Goal: Use online tool/utility

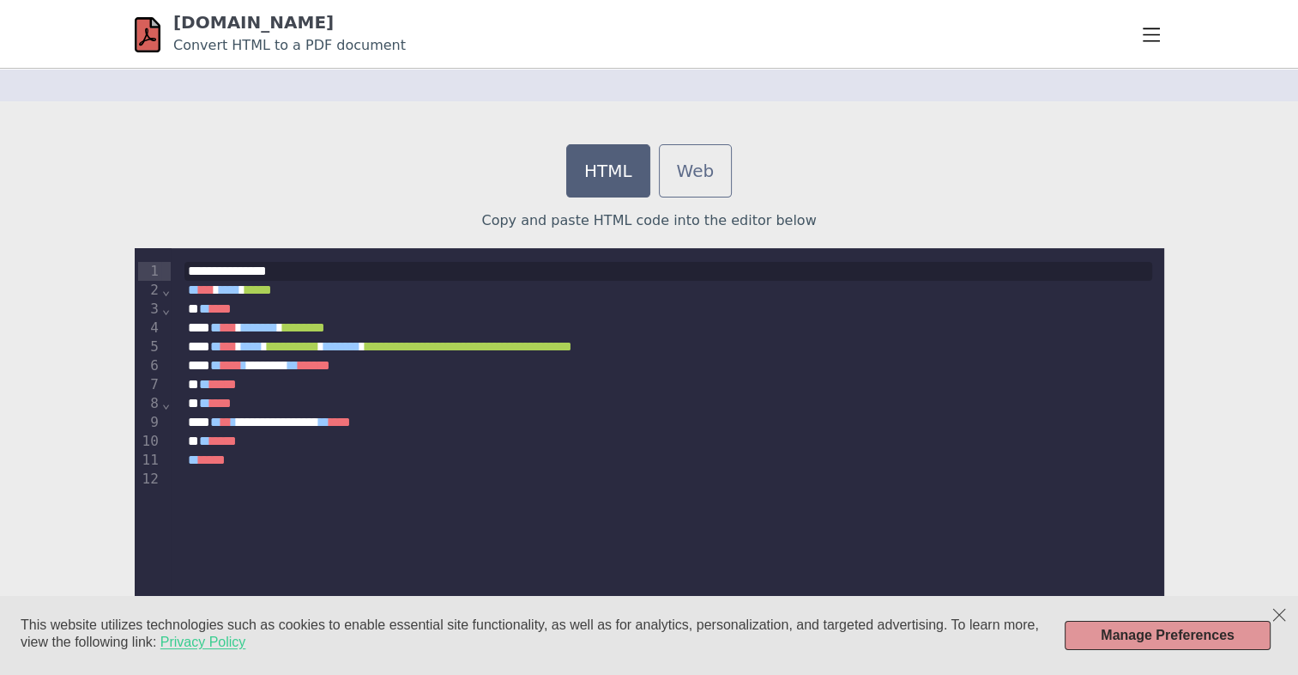
scroll to position [489, 0]
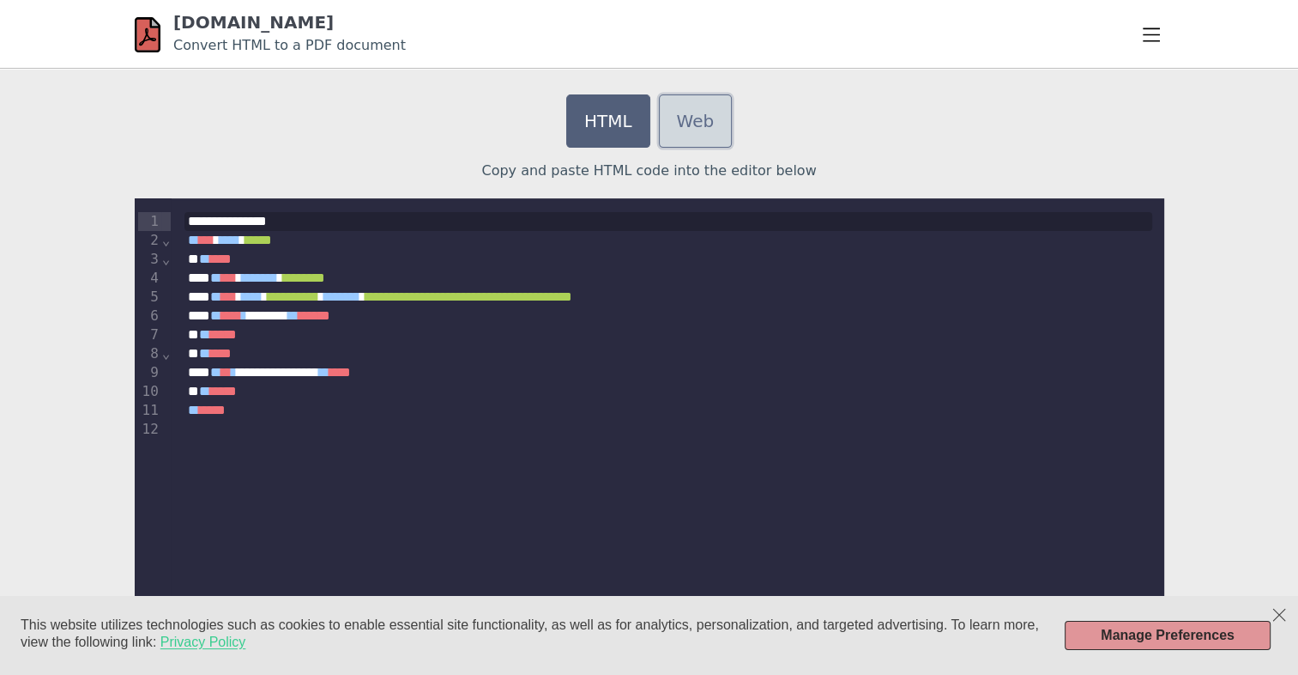
click at [687, 129] on link "Web" at bounding box center [696, 120] width 74 height 53
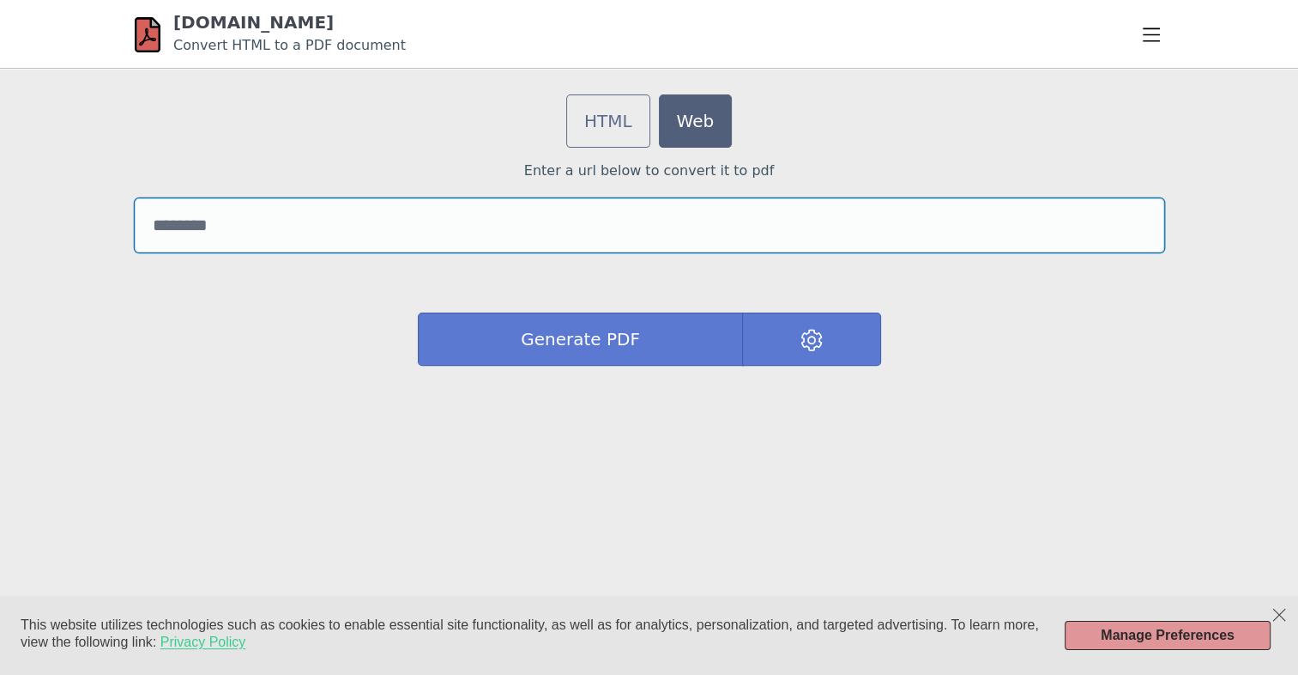
click at [233, 231] on input "url" at bounding box center [650, 225] width 1030 height 54
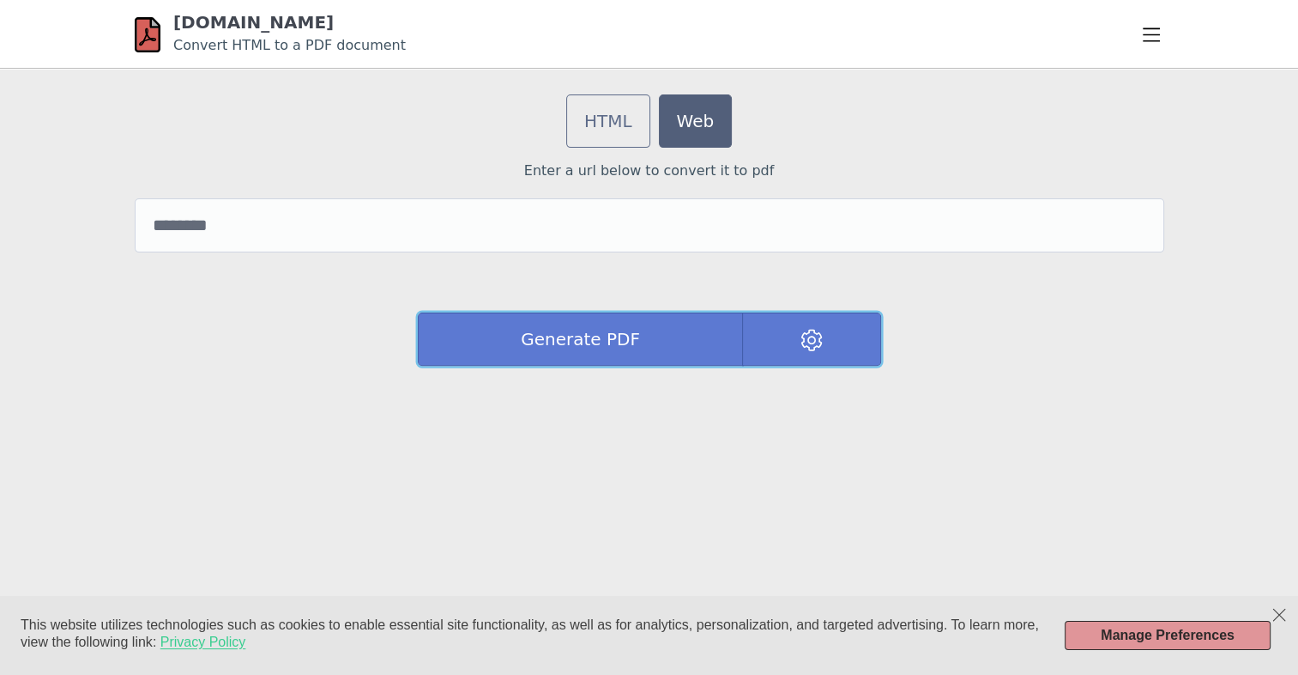
click at [782, 345] on button at bounding box center [811, 338] width 138 height 53
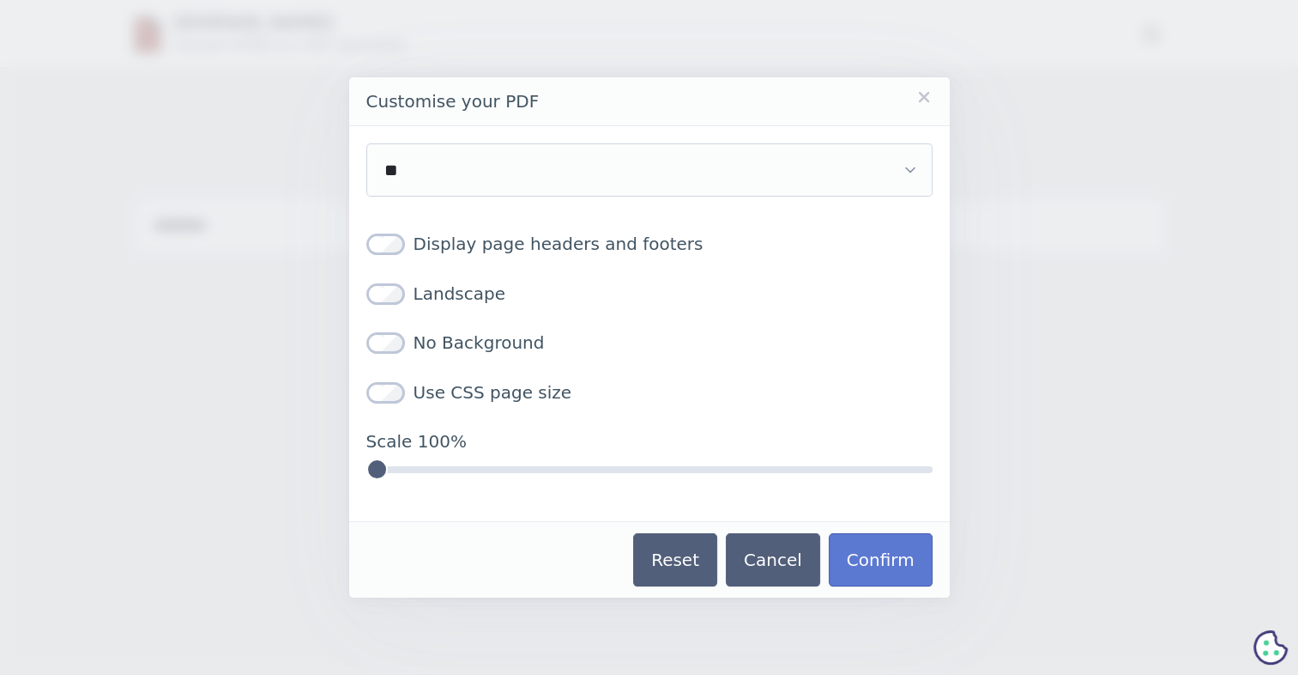
click at [926, 101] on link "Close" at bounding box center [924, 96] width 17 height 17
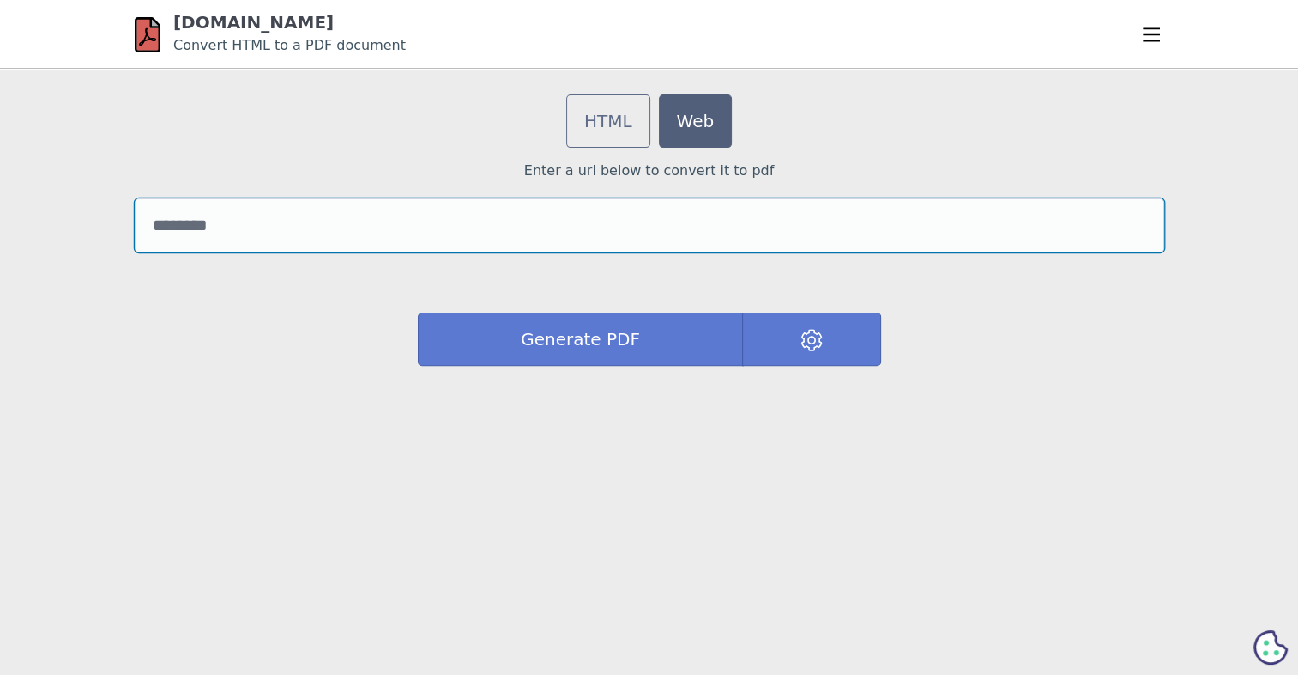
click at [271, 239] on input "url" at bounding box center [650, 225] width 1030 height 54
click at [273, 206] on input "url" at bounding box center [650, 225] width 1030 height 54
click at [227, 231] on input "url" at bounding box center [650, 225] width 1030 height 54
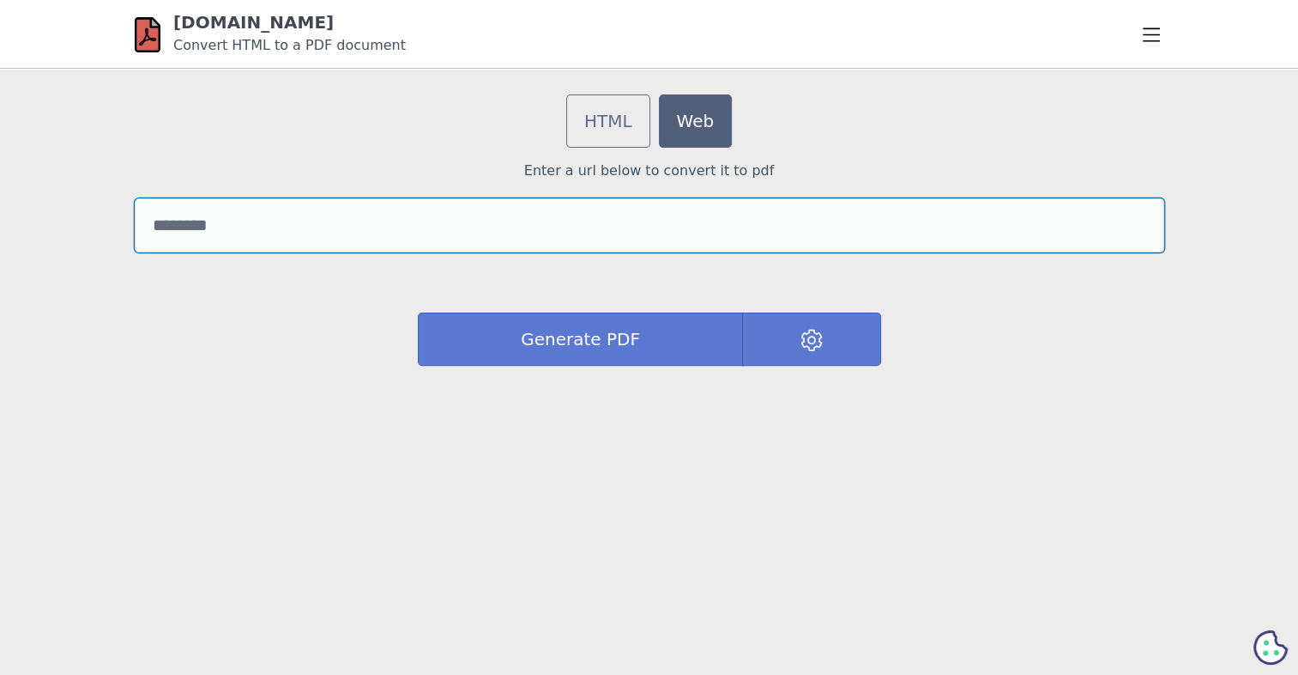
click at [227, 231] on input "url" at bounding box center [650, 225] width 1030 height 54
